Goal: Task Accomplishment & Management: Use online tool/utility

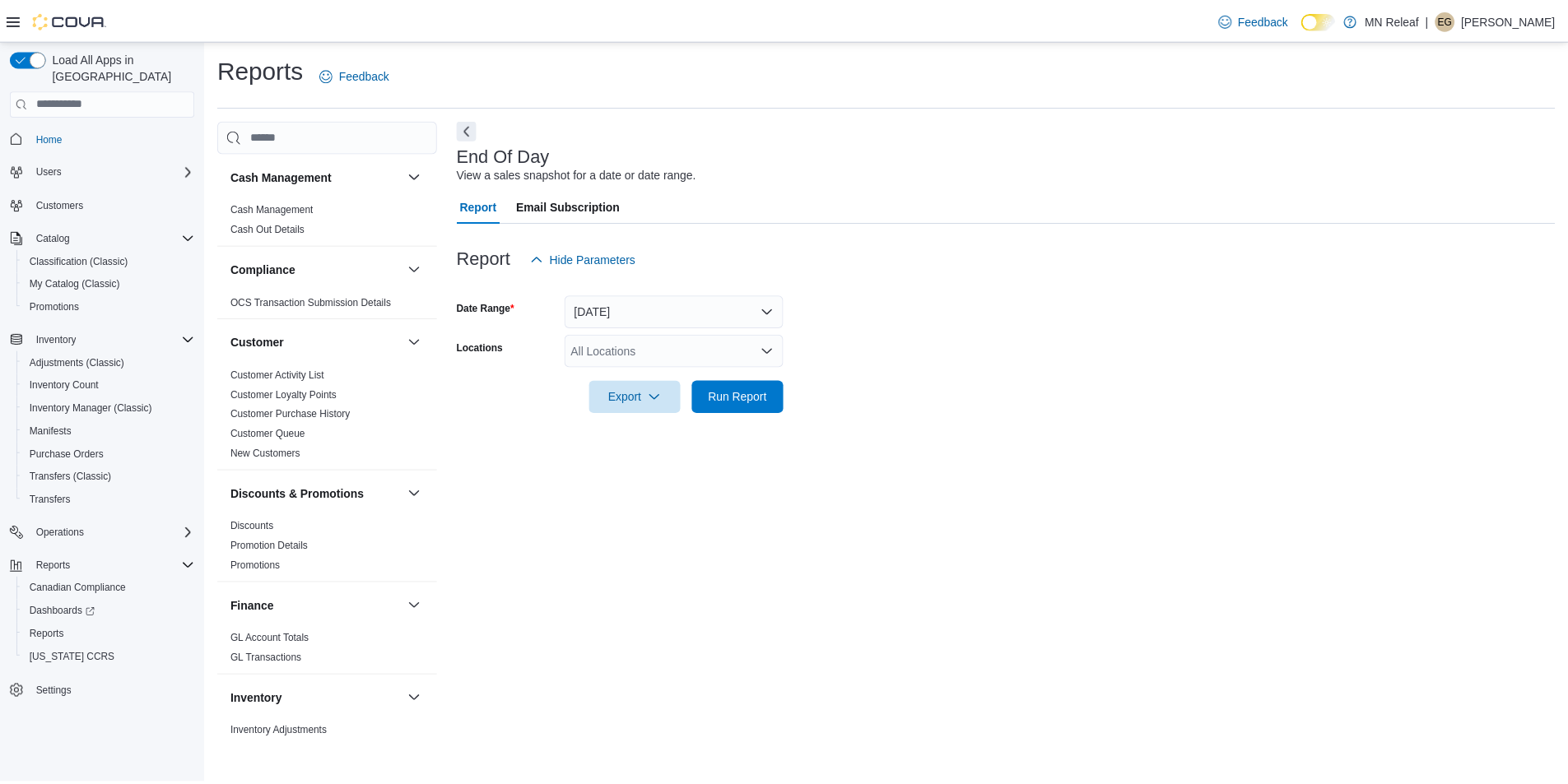
scroll to position [905, 0]
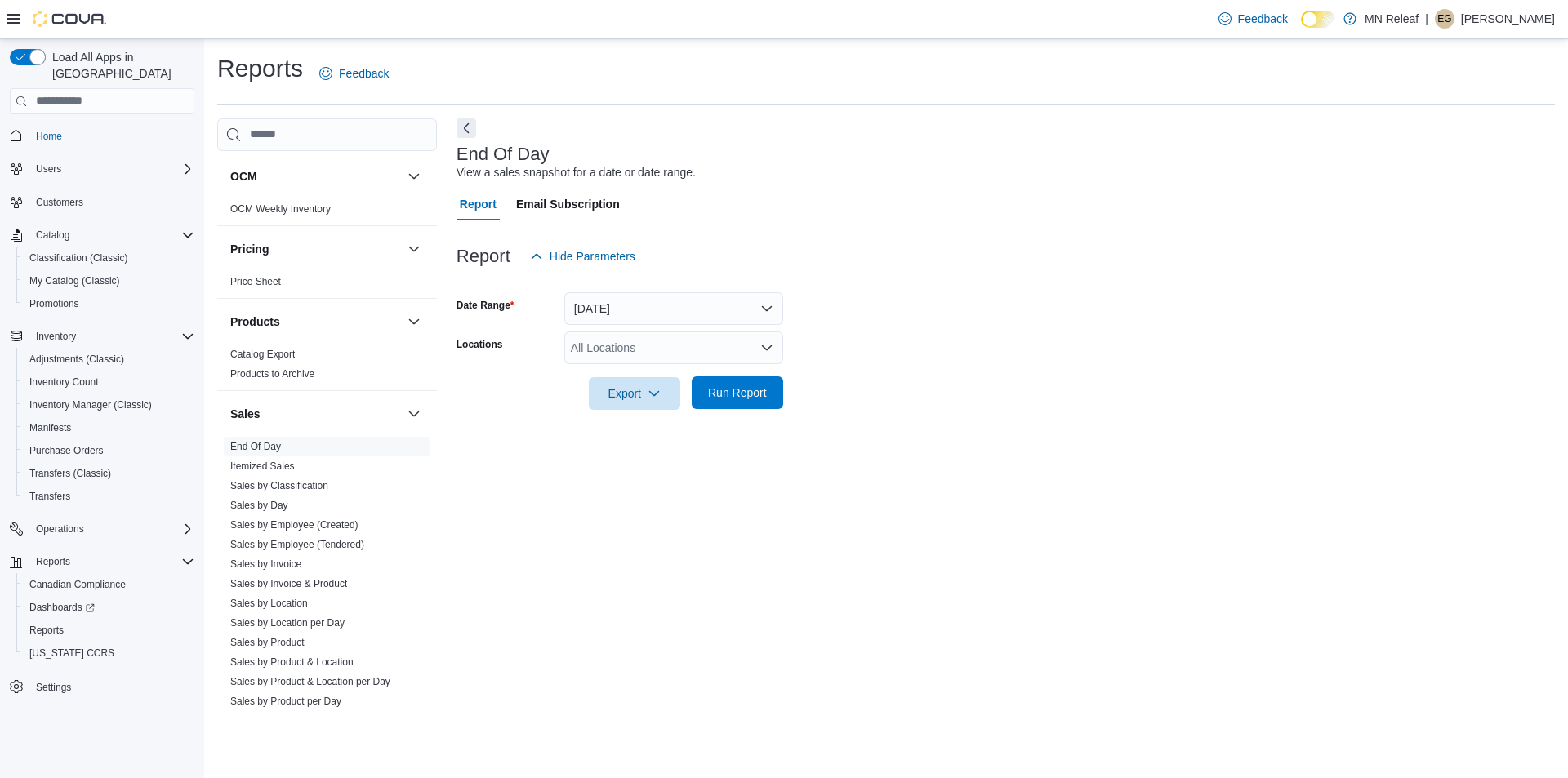
click at [748, 392] on span "Run Report" at bounding box center [737, 392] width 59 height 16
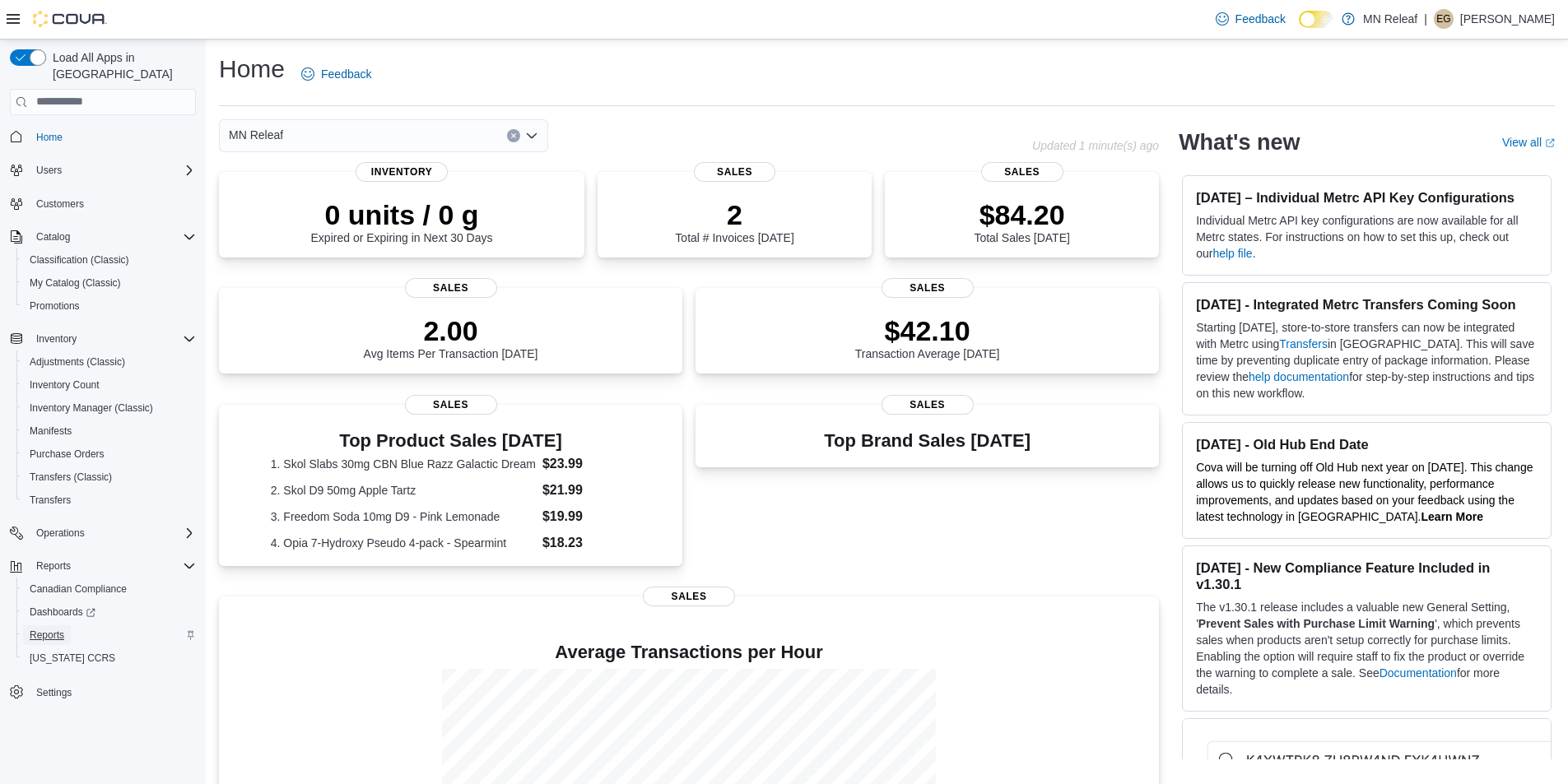
click at [51, 629] on span "Reports" at bounding box center [47, 635] width 34 height 13
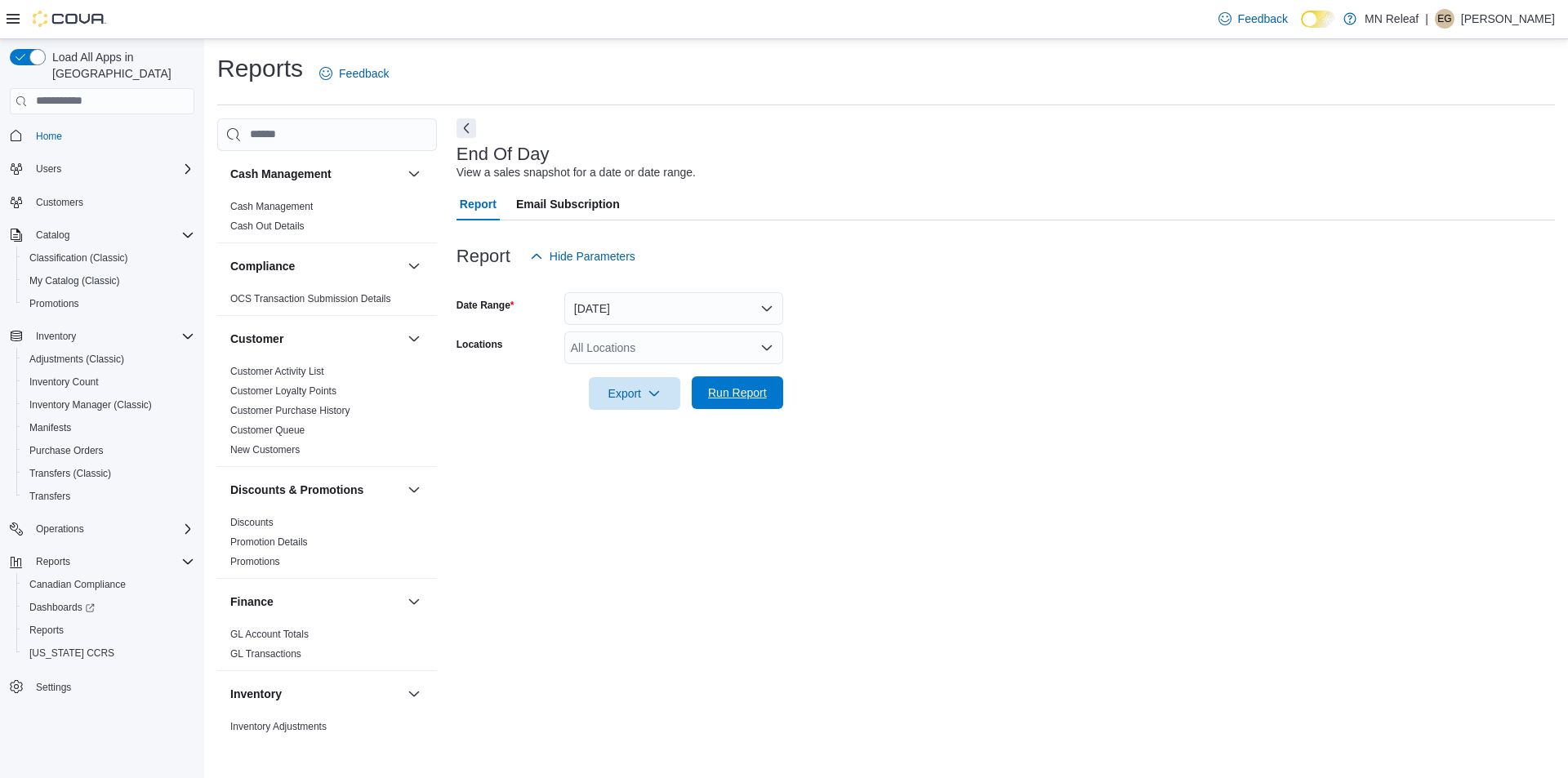
click at [769, 392] on span "Run Report" at bounding box center [737, 392] width 72 height 32
